Goal: Task Accomplishment & Management: Use online tool/utility

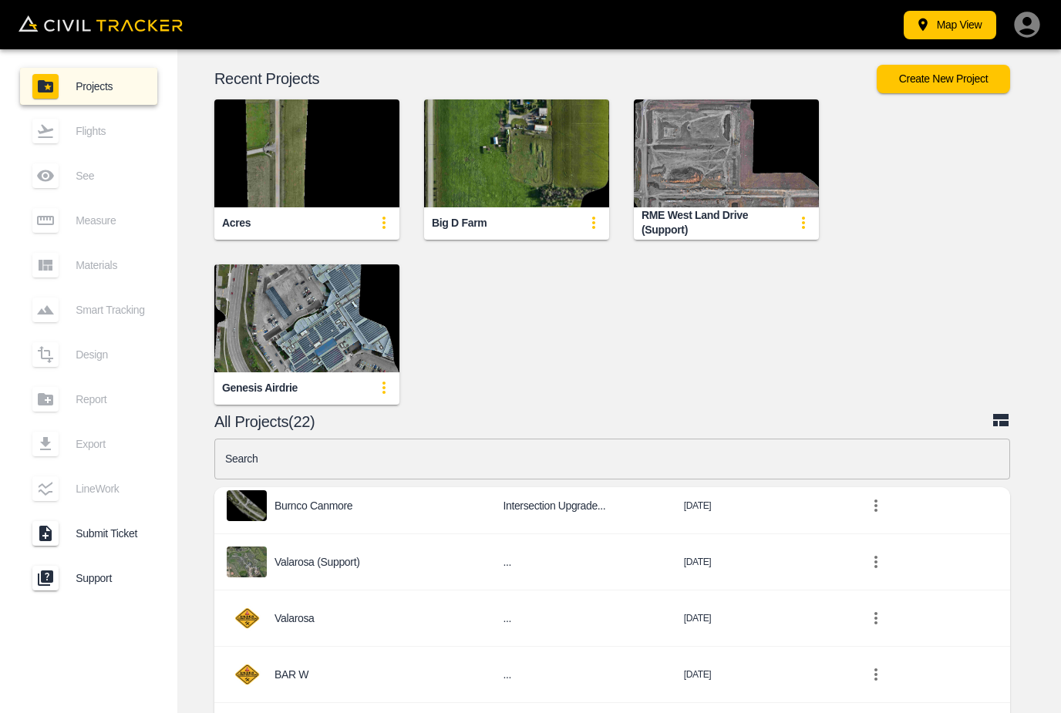
scroll to position [835, 1]
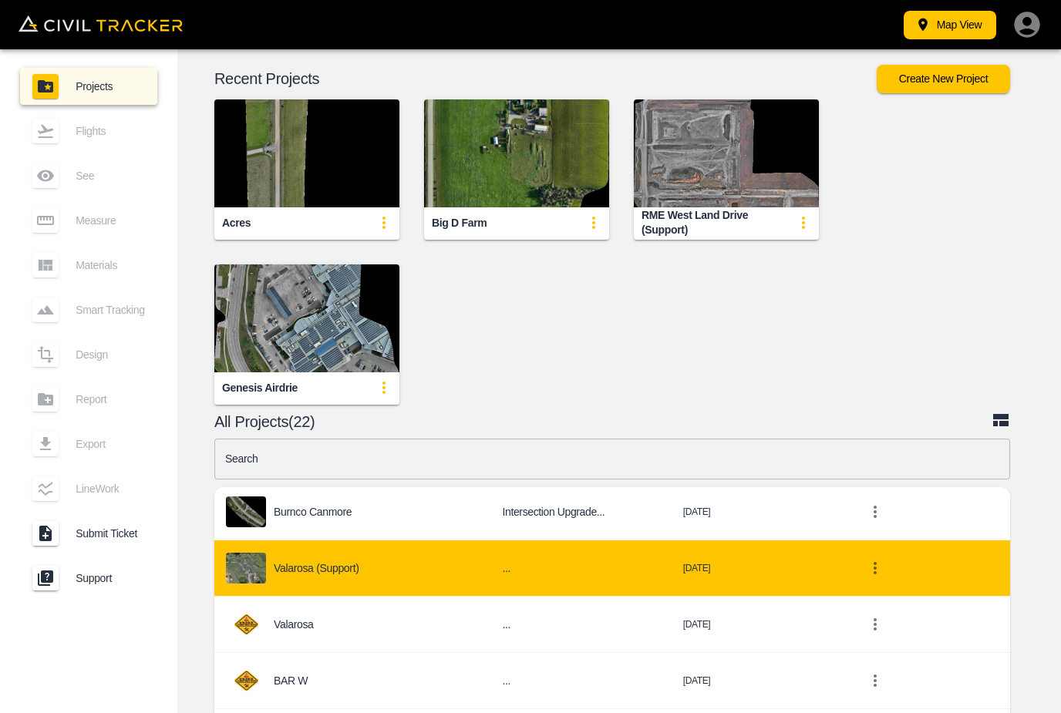
click at [377, 553] on div "Valarosa (Support)" at bounding box center [352, 568] width 252 height 31
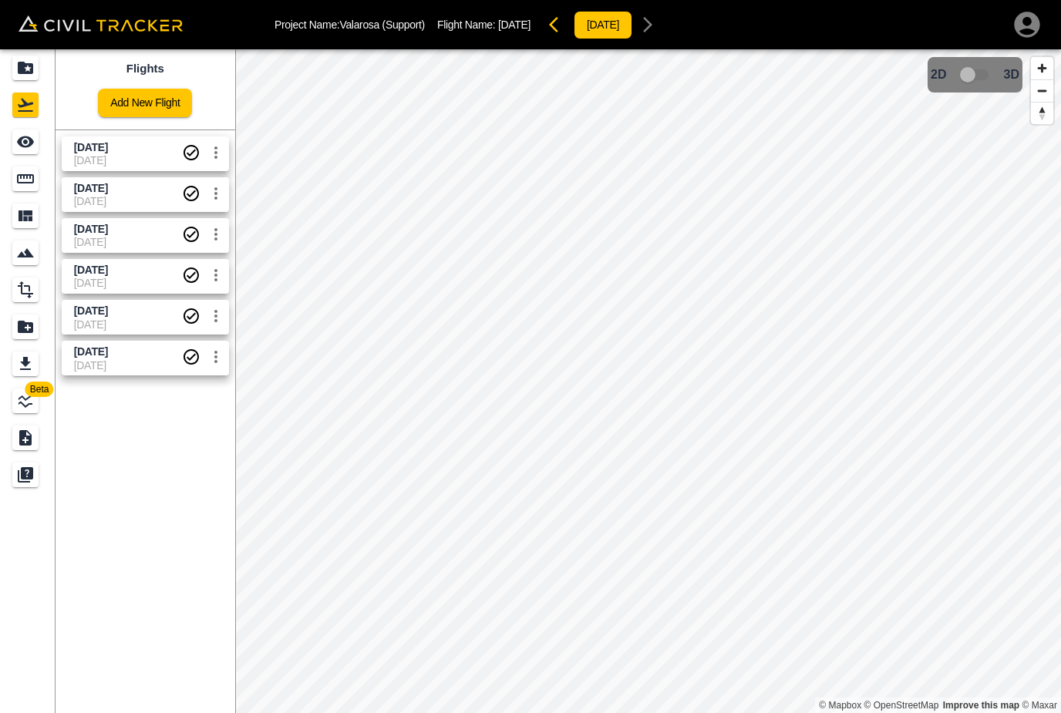
click at [26, 187] on icon "Measure" at bounding box center [25, 179] width 19 height 19
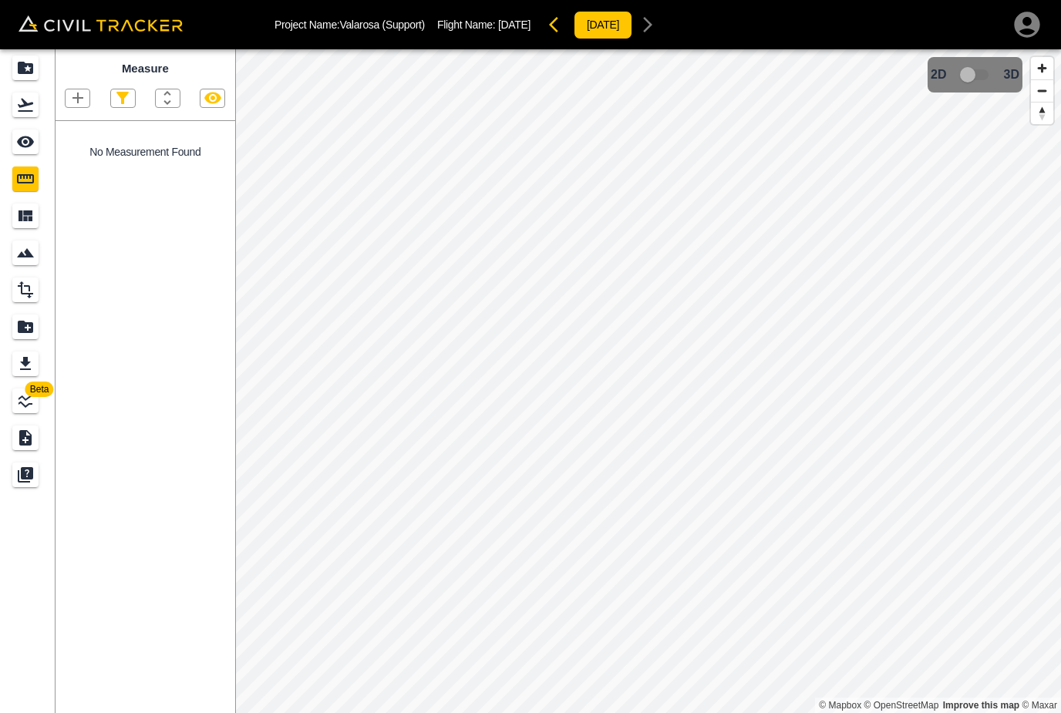
click at [78, 98] on icon "button" at bounding box center [77, 98] width 11 height 11
click at [63, 123] on p "Point" at bounding box center [67, 124] width 23 height 12
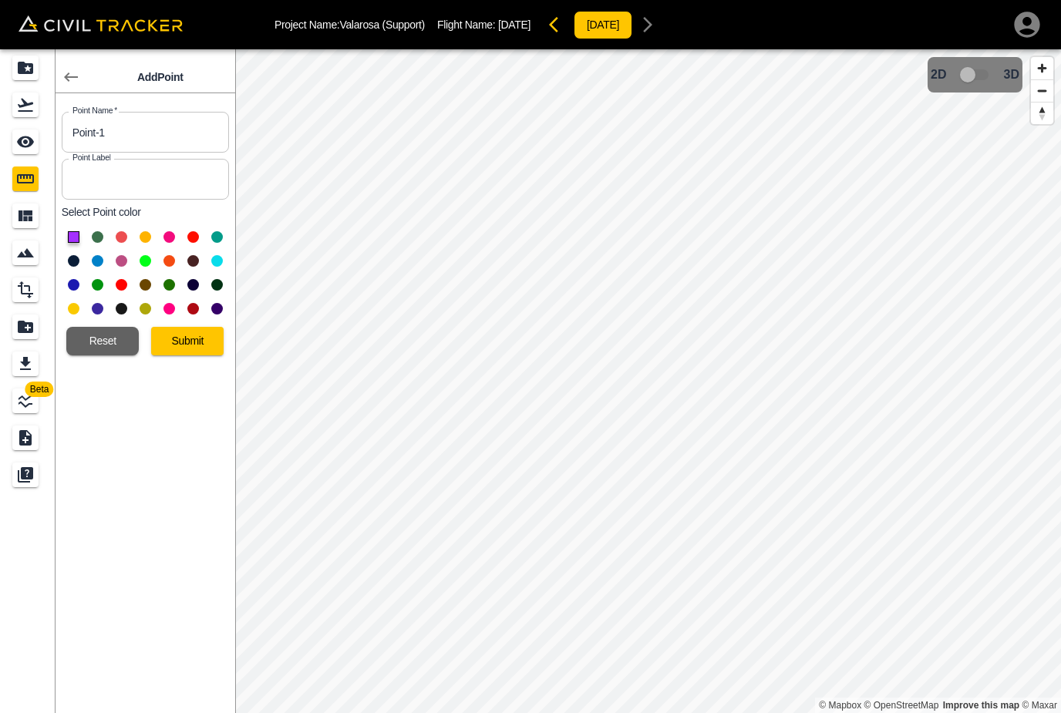
click at [179, 337] on button "Submit" at bounding box center [187, 341] width 72 height 29
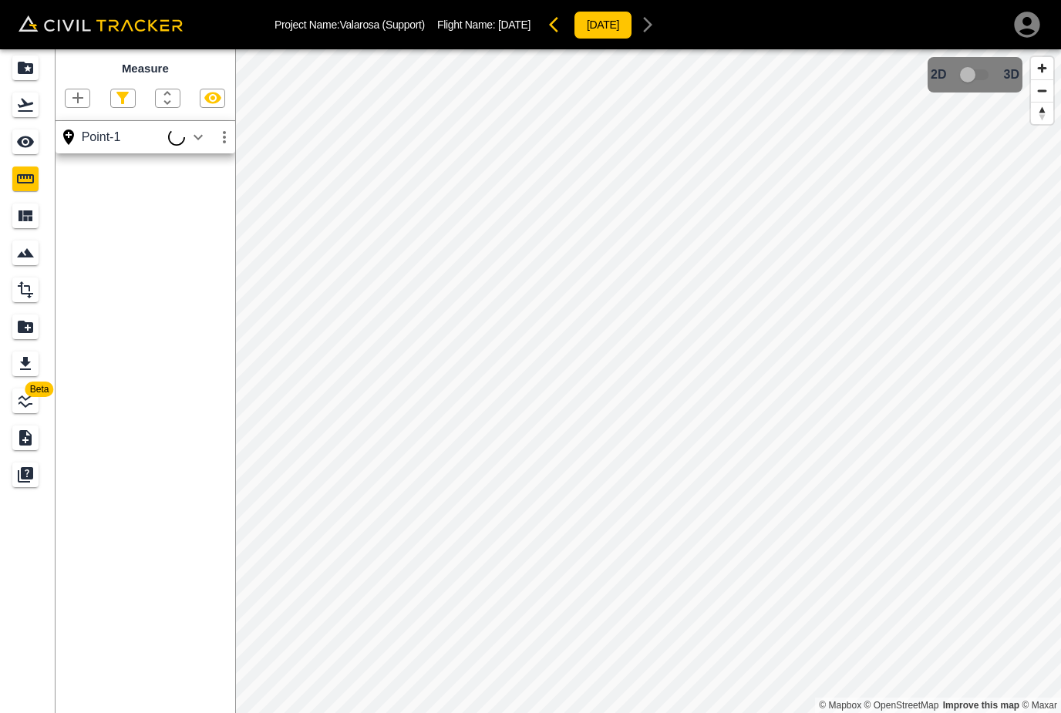
click at [82, 94] on icon "button" at bounding box center [78, 98] width 19 height 19
click at [70, 128] on p "Point" at bounding box center [67, 124] width 23 height 12
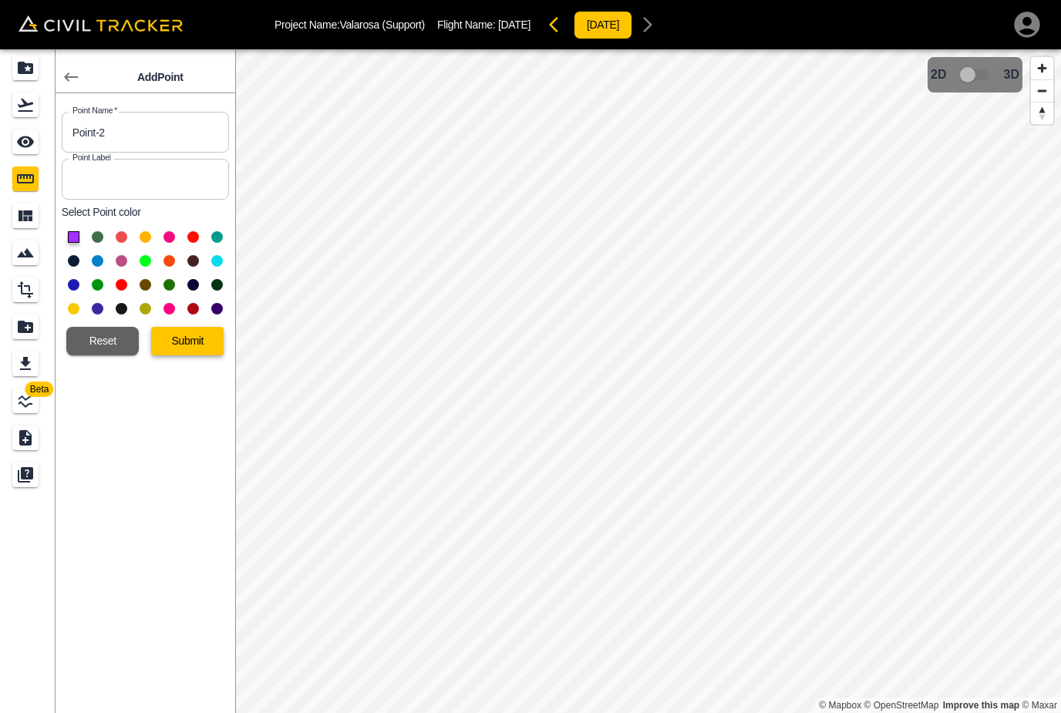
click at [176, 341] on button "Submit" at bounding box center [187, 341] width 72 height 29
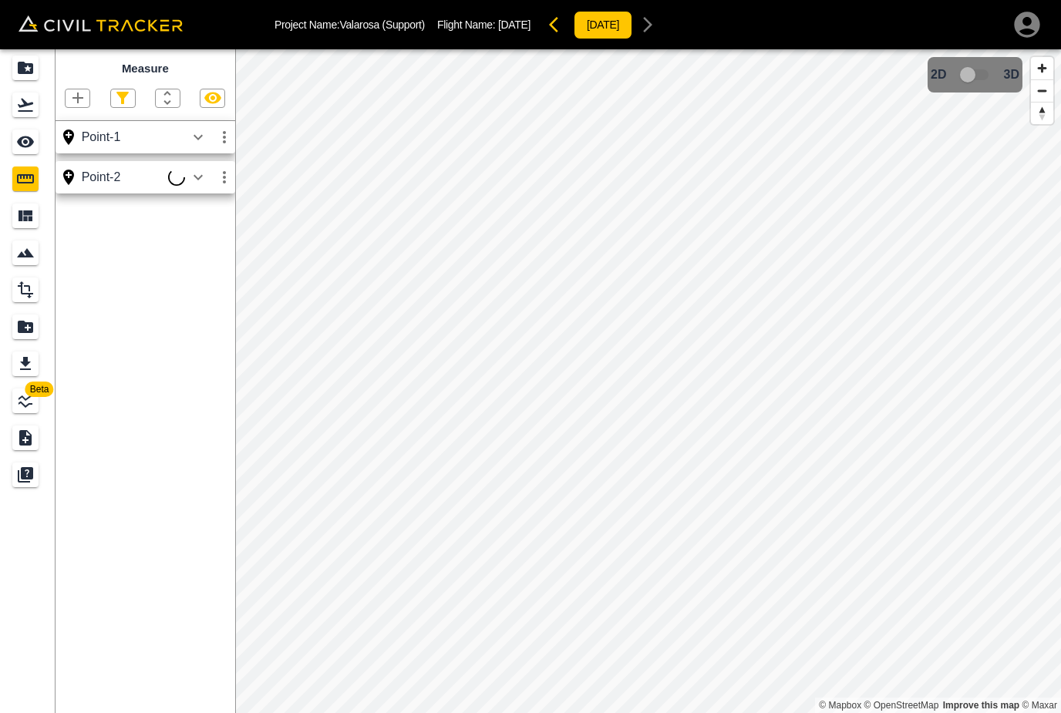
click at [199, 140] on icon "button" at bounding box center [198, 137] width 19 height 19
click at [201, 140] on icon "button" at bounding box center [198, 137] width 19 height 19
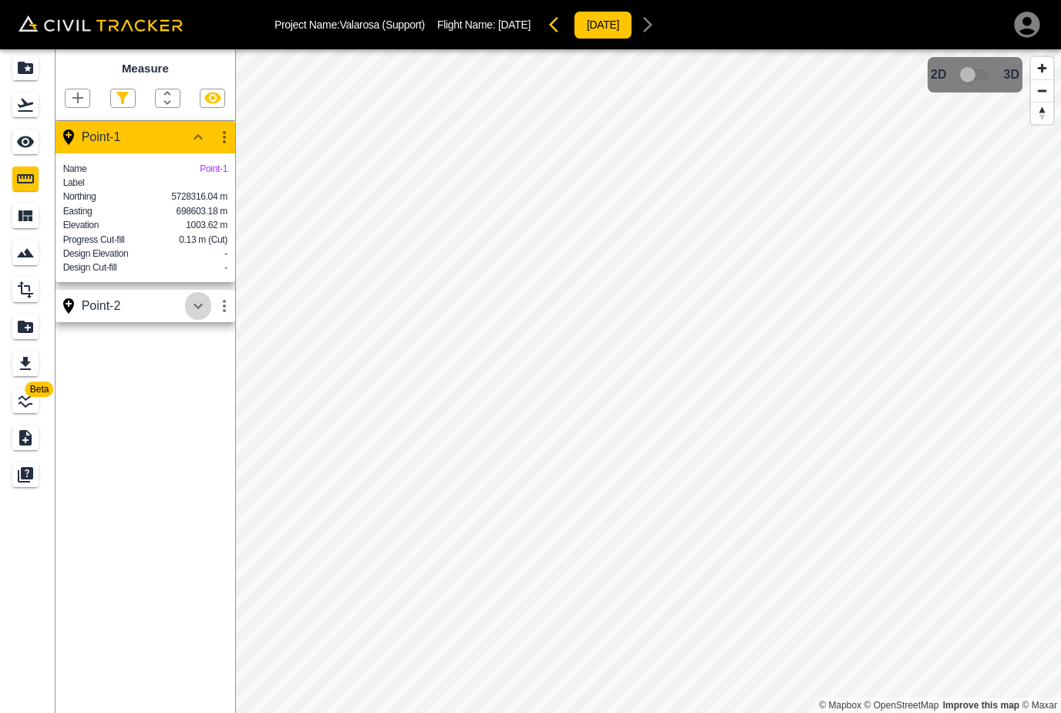
click at [201, 315] on icon "button" at bounding box center [198, 306] width 19 height 19
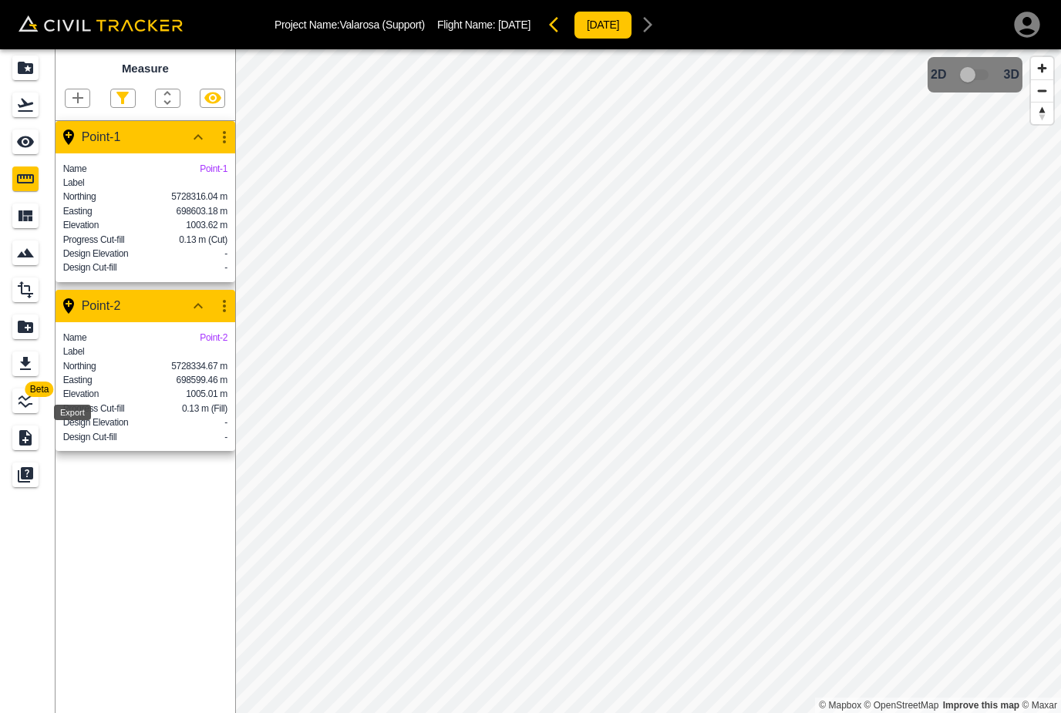
click at [2, 361] on link at bounding box center [28, 364] width 56 height 37
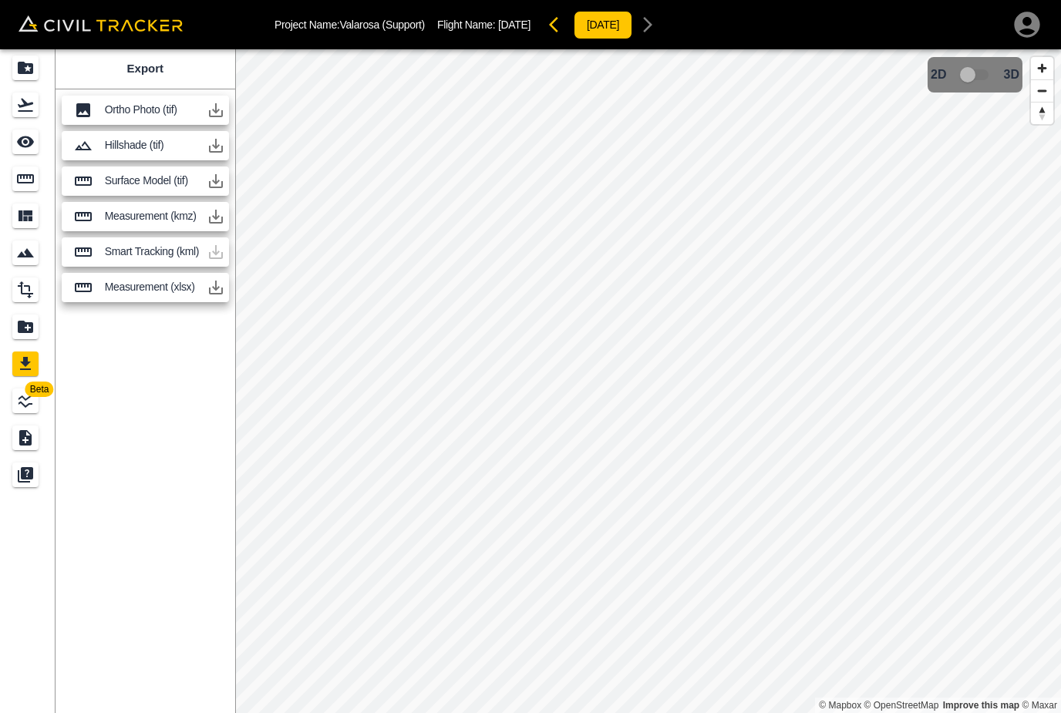
click at [217, 286] on icon "button" at bounding box center [216, 287] width 19 height 19
drag, startPoint x: 872, startPoint y: 2, endPoint x: -1, endPoint y: -50, distance: 873.8
click at [0, 0] on html "Project Name: Valarosa (Support) Flight Name: [DATE] [DATE] Beta Export Ortho P…" at bounding box center [530, 356] width 1061 height 713
click at [22, 184] on icon "Measure" at bounding box center [25, 179] width 19 height 19
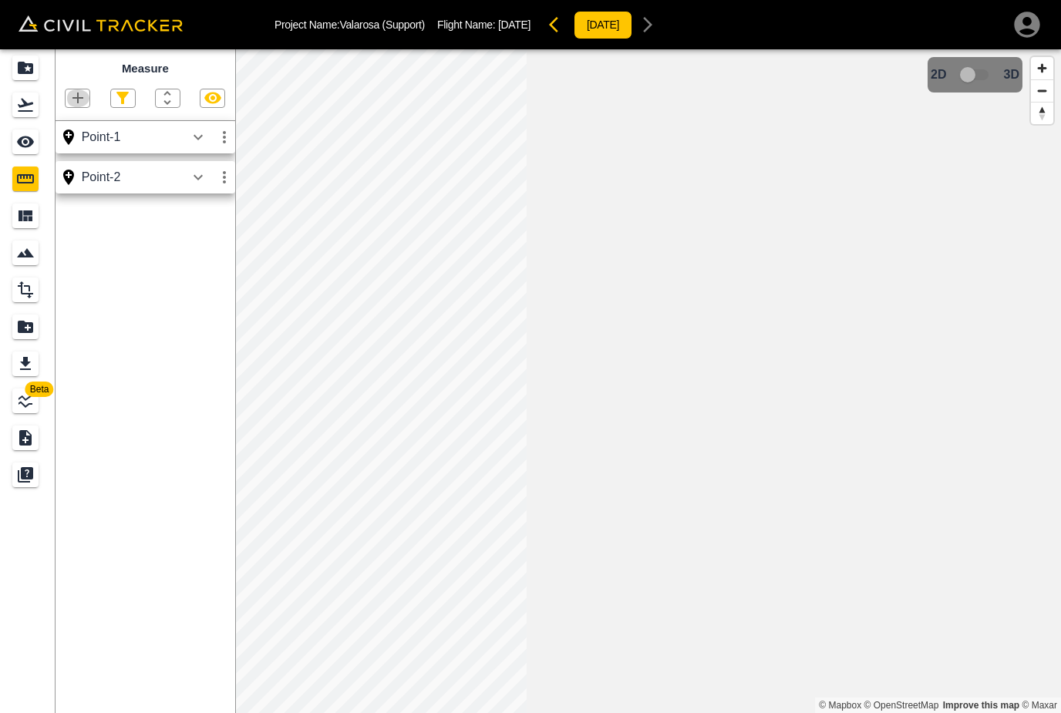
click at [81, 101] on icon "button" at bounding box center [78, 98] width 19 height 19
click at [76, 147] on p "Polyline" at bounding box center [73, 147] width 35 height 12
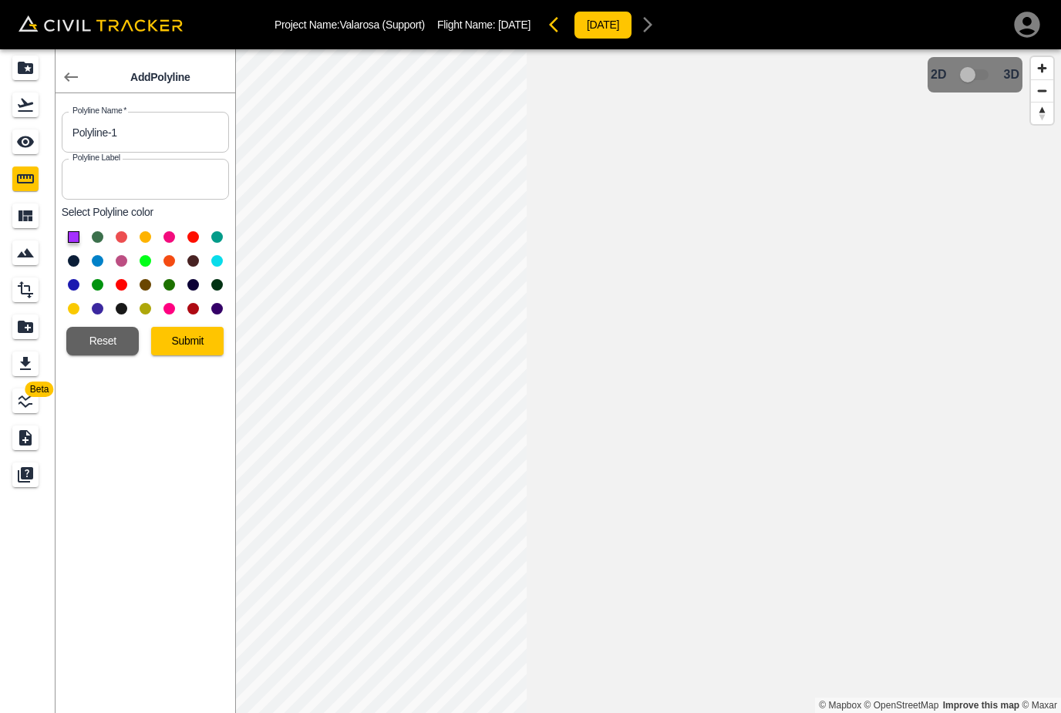
click at [179, 340] on button "Submit" at bounding box center [187, 341] width 72 height 29
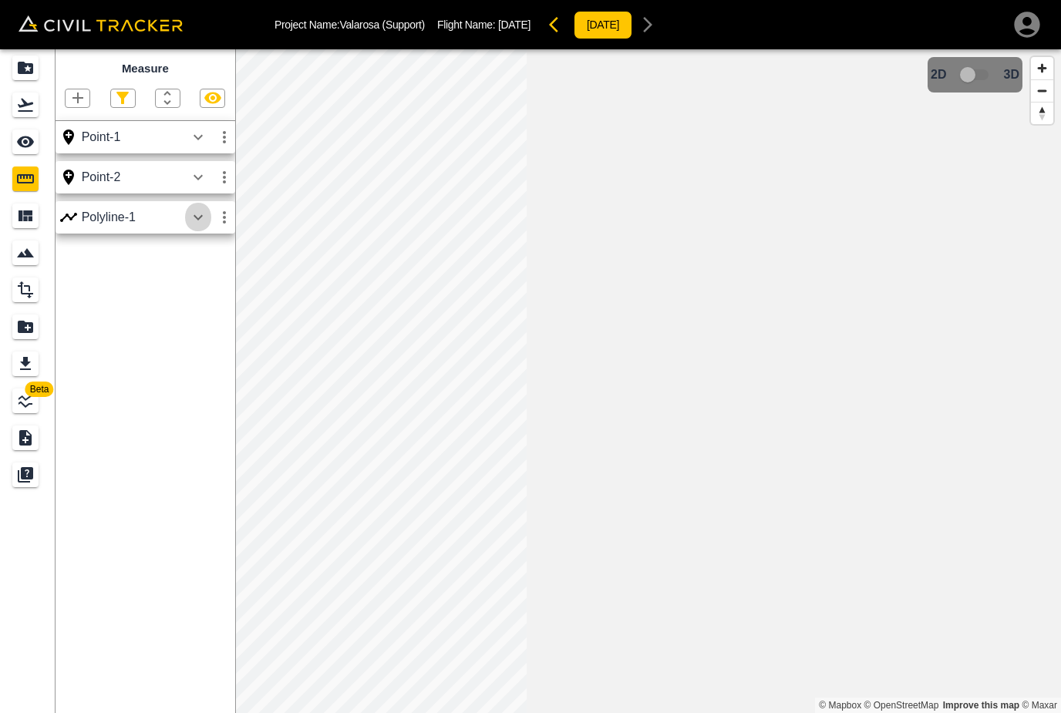
click at [201, 216] on icon "button" at bounding box center [198, 216] width 9 height 5
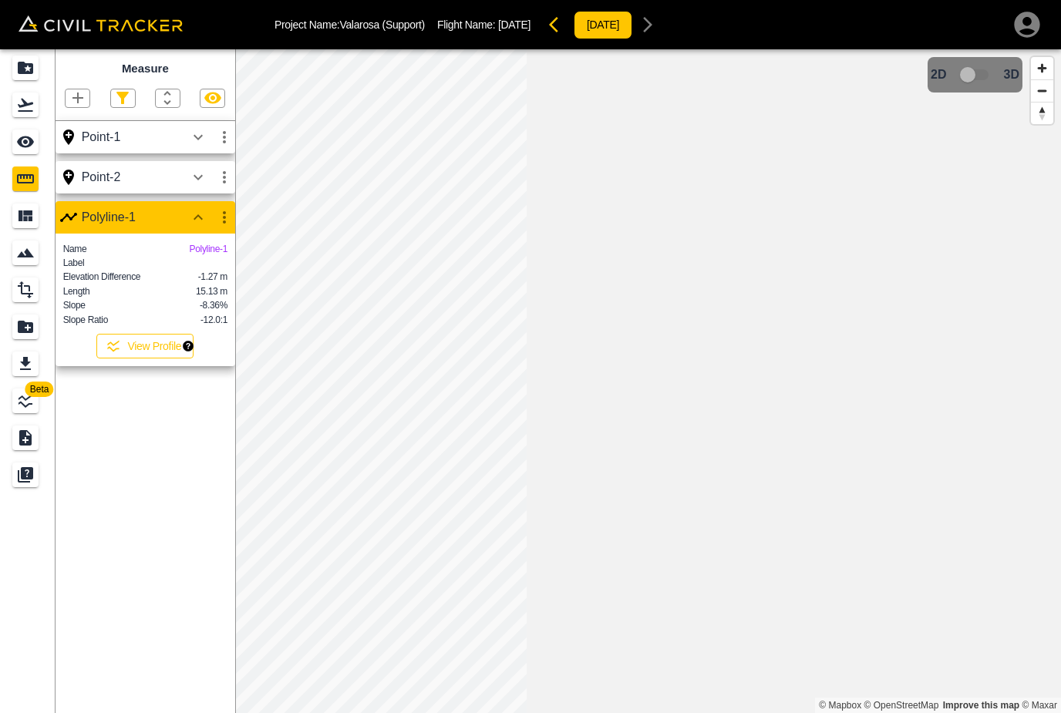
click at [147, 347] on button "View Profile" at bounding box center [144, 346] width 97 height 25
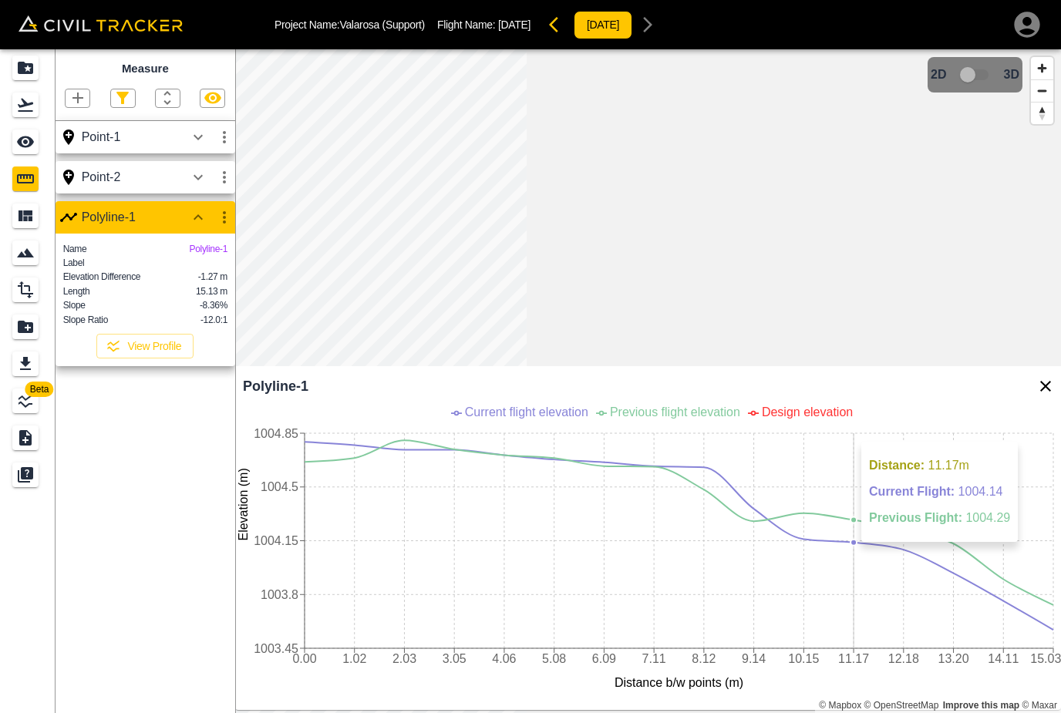
scroll to position [3, 0]
click at [197, 172] on icon "button" at bounding box center [198, 177] width 19 height 19
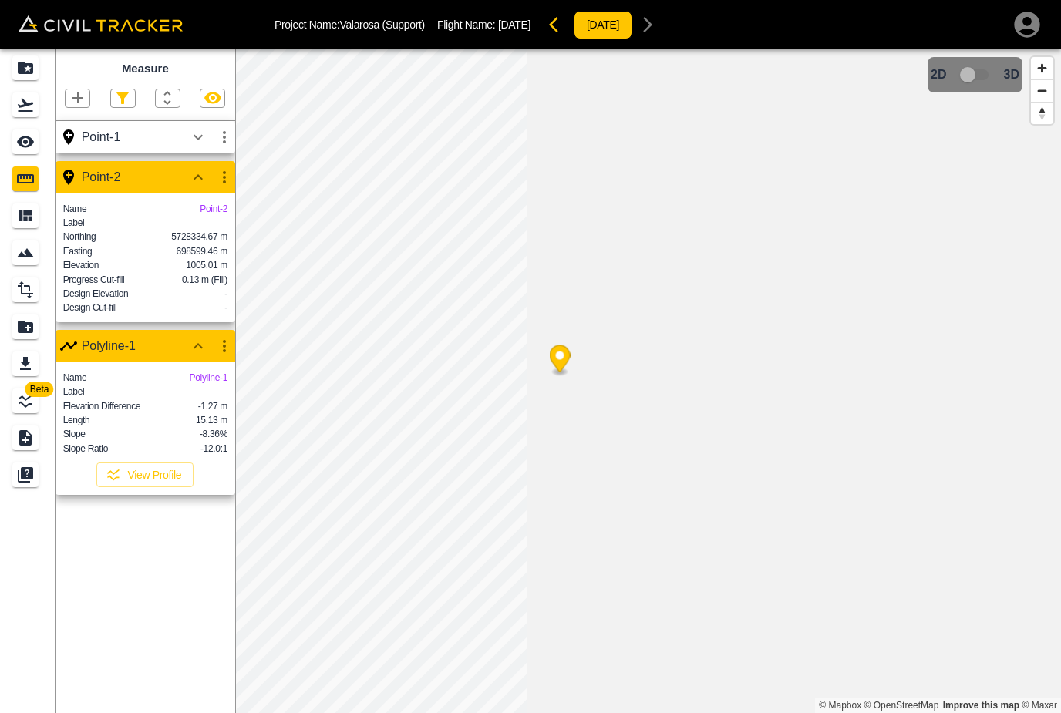
click at [197, 140] on icon "button" at bounding box center [198, 137] width 19 height 19
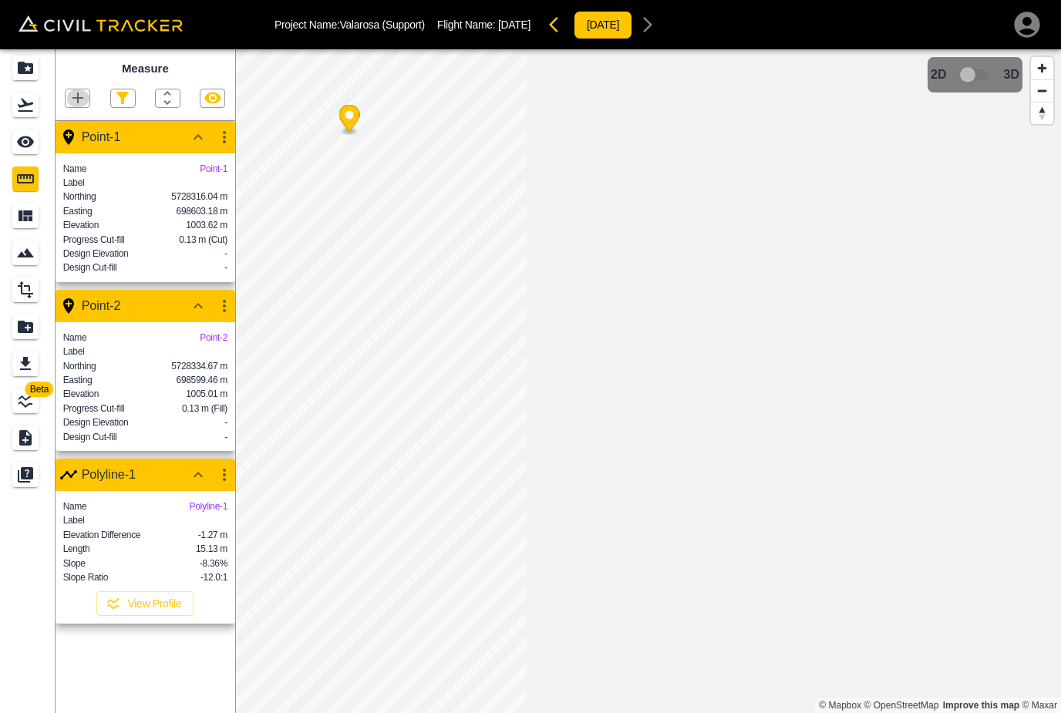
click at [72, 95] on icon "button" at bounding box center [78, 98] width 19 height 19
click at [80, 148] on p "Polyline" at bounding box center [73, 147] width 35 height 12
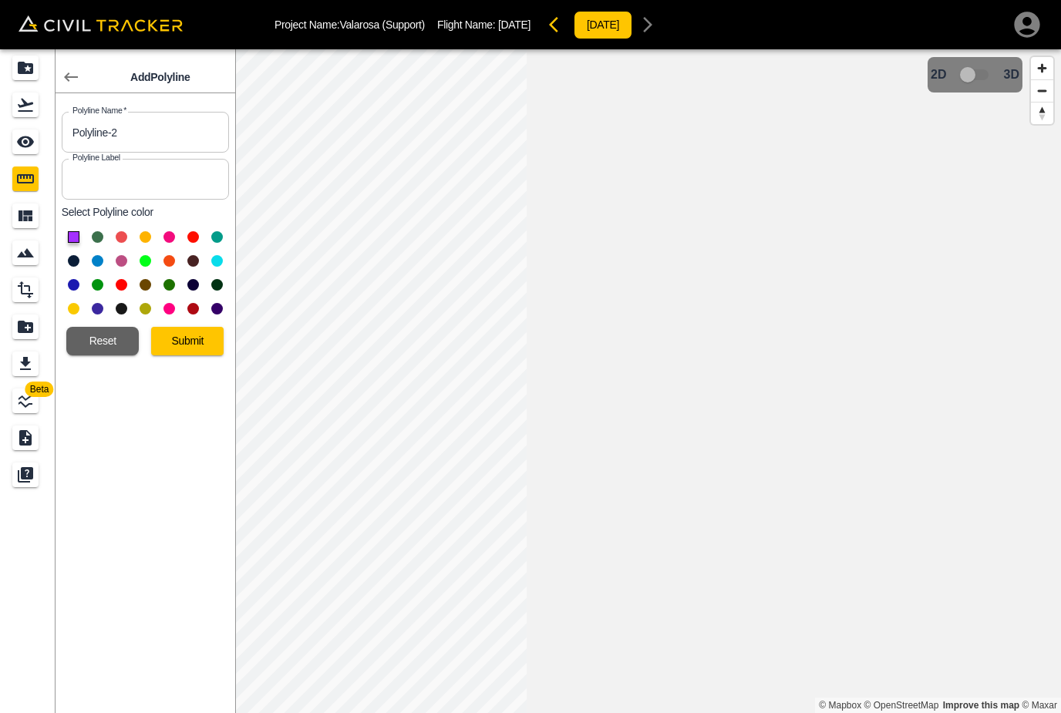
click at [186, 348] on button "Submit" at bounding box center [187, 341] width 72 height 29
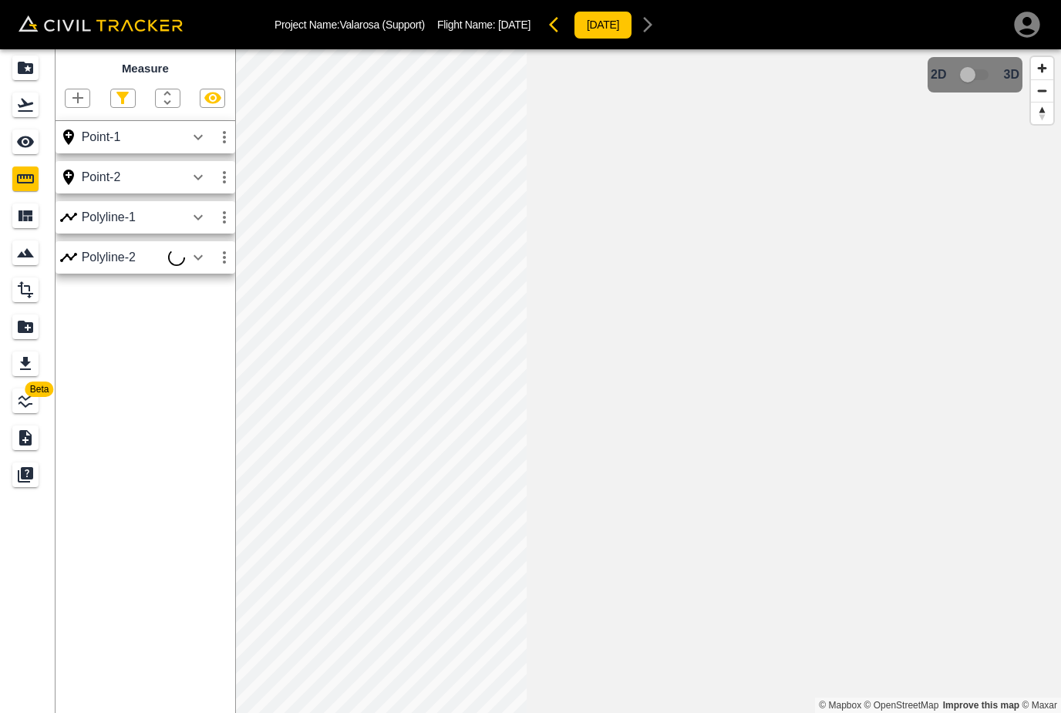
click at [72, 98] on icon "button" at bounding box center [78, 98] width 19 height 19
click at [72, 148] on p "Polyline" at bounding box center [73, 147] width 35 height 12
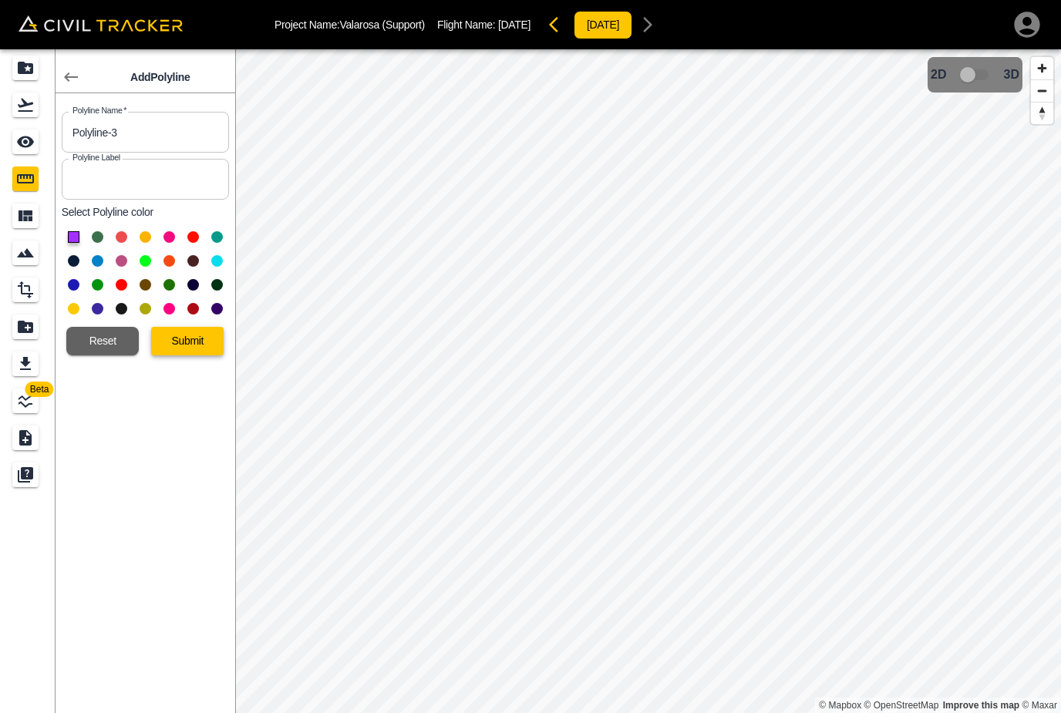
click at [195, 342] on button "Submit" at bounding box center [187, 341] width 72 height 29
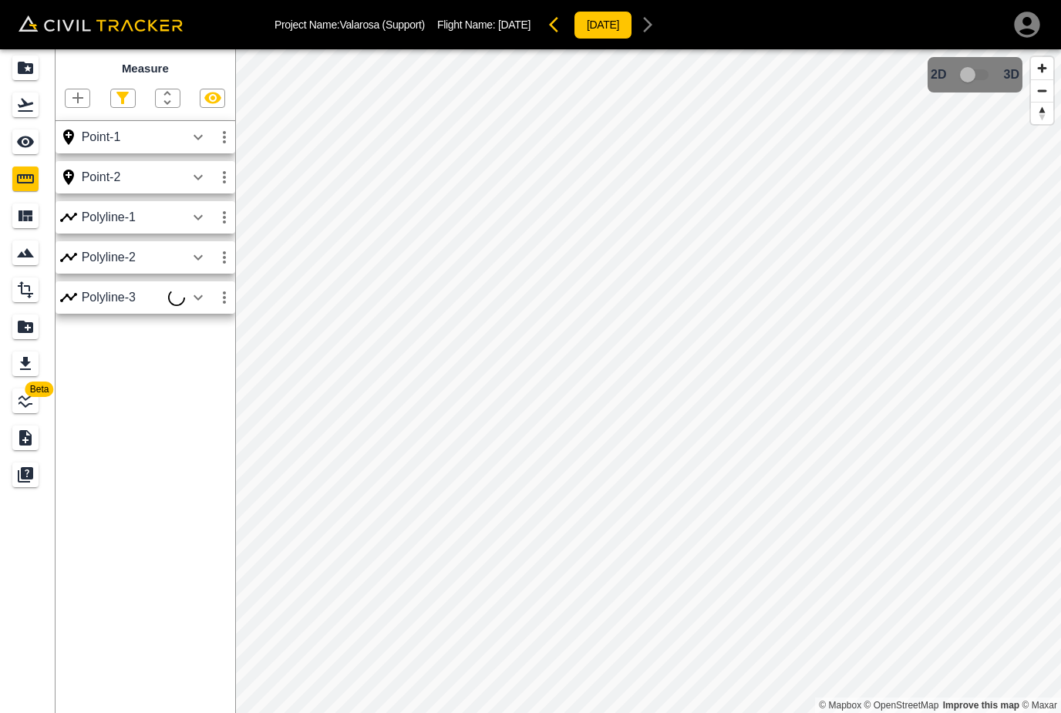
click at [199, 259] on icon "button" at bounding box center [198, 257] width 9 height 5
click at [199, 299] on icon "button" at bounding box center [198, 297] width 9 height 5
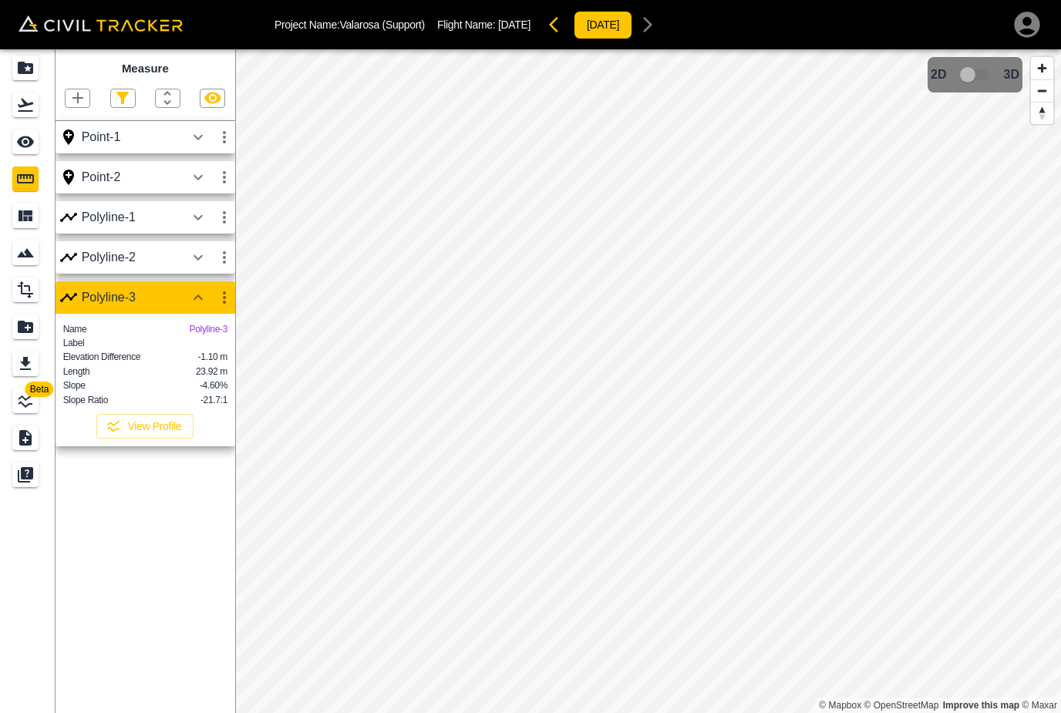
click at [76, 98] on icon "button" at bounding box center [77, 98] width 11 height 11
click at [59, 148] on p "Polyline" at bounding box center [73, 147] width 35 height 12
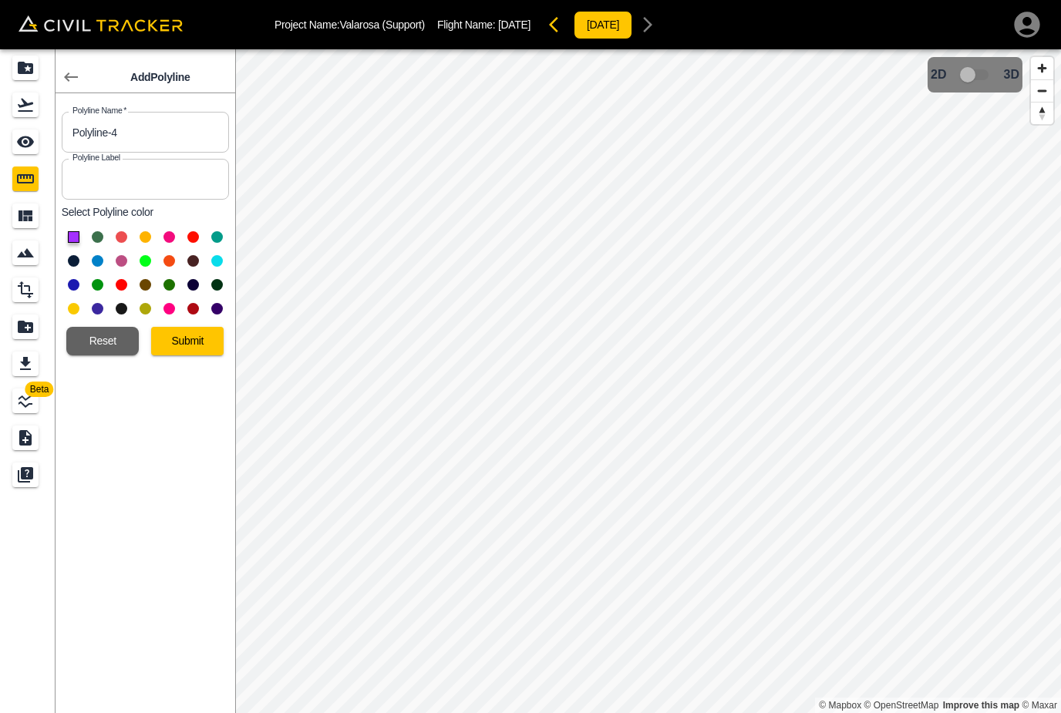
click at [180, 337] on button "Submit" at bounding box center [187, 341] width 72 height 29
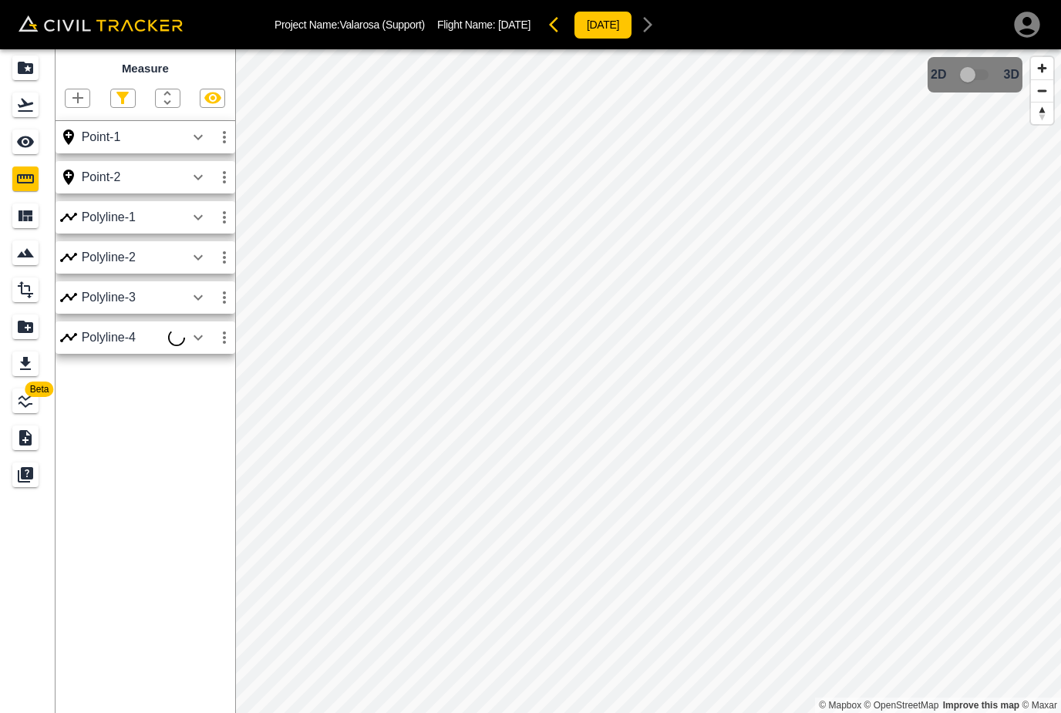
click at [73, 98] on icon "button" at bounding box center [77, 98] width 11 height 11
click at [69, 149] on p "Polyline" at bounding box center [73, 147] width 35 height 12
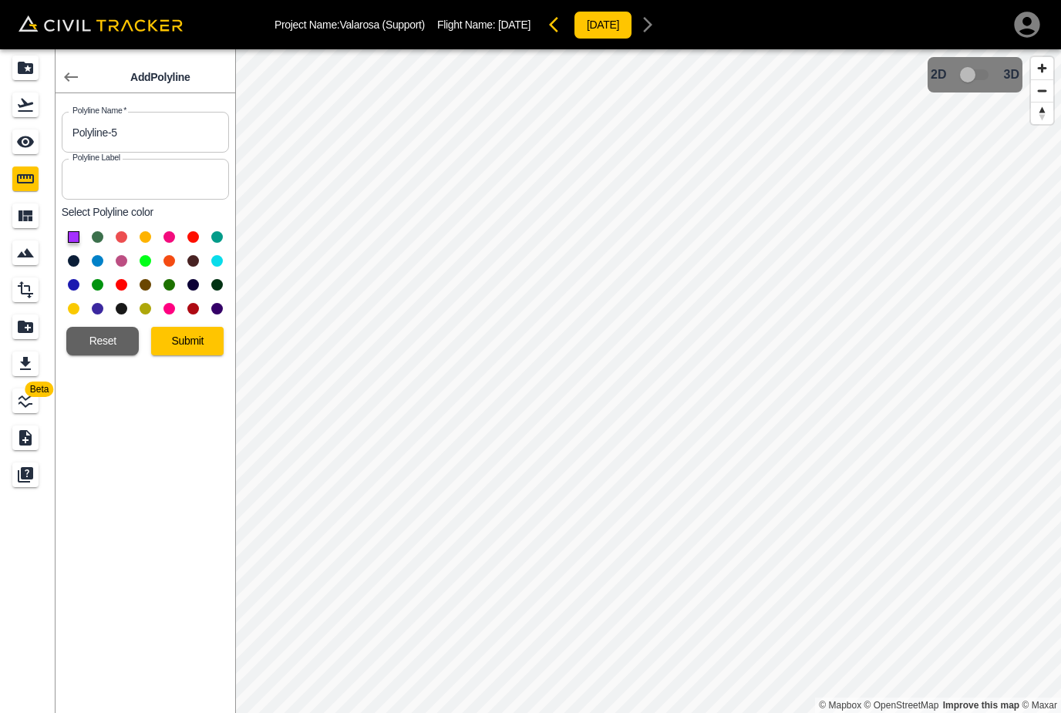
click at [197, 342] on button "Submit" at bounding box center [187, 341] width 72 height 29
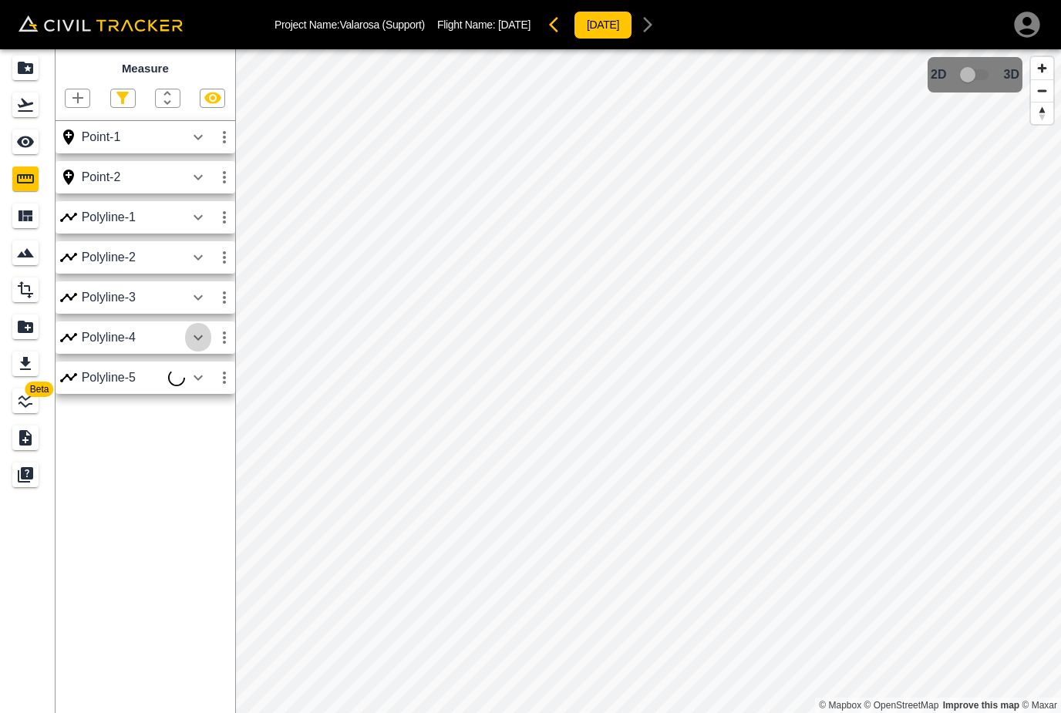
click at [201, 335] on icon "button" at bounding box center [198, 338] width 19 height 19
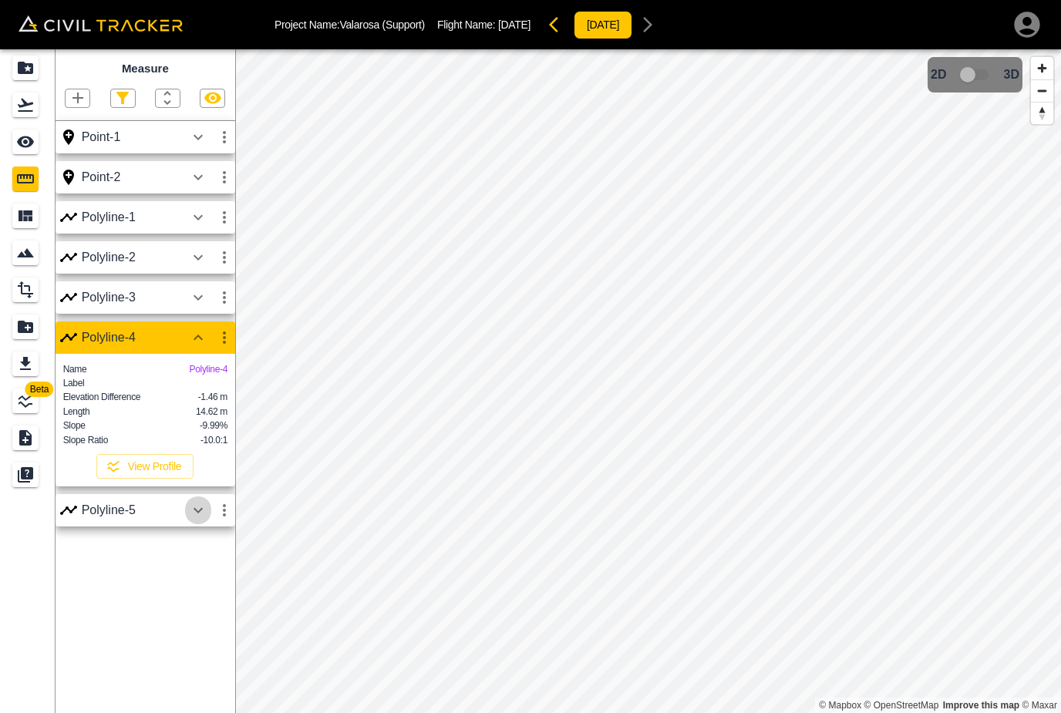
click at [199, 518] on icon "button" at bounding box center [198, 510] width 19 height 19
